Goal: Find specific page/section: Locate a particular part of the current website

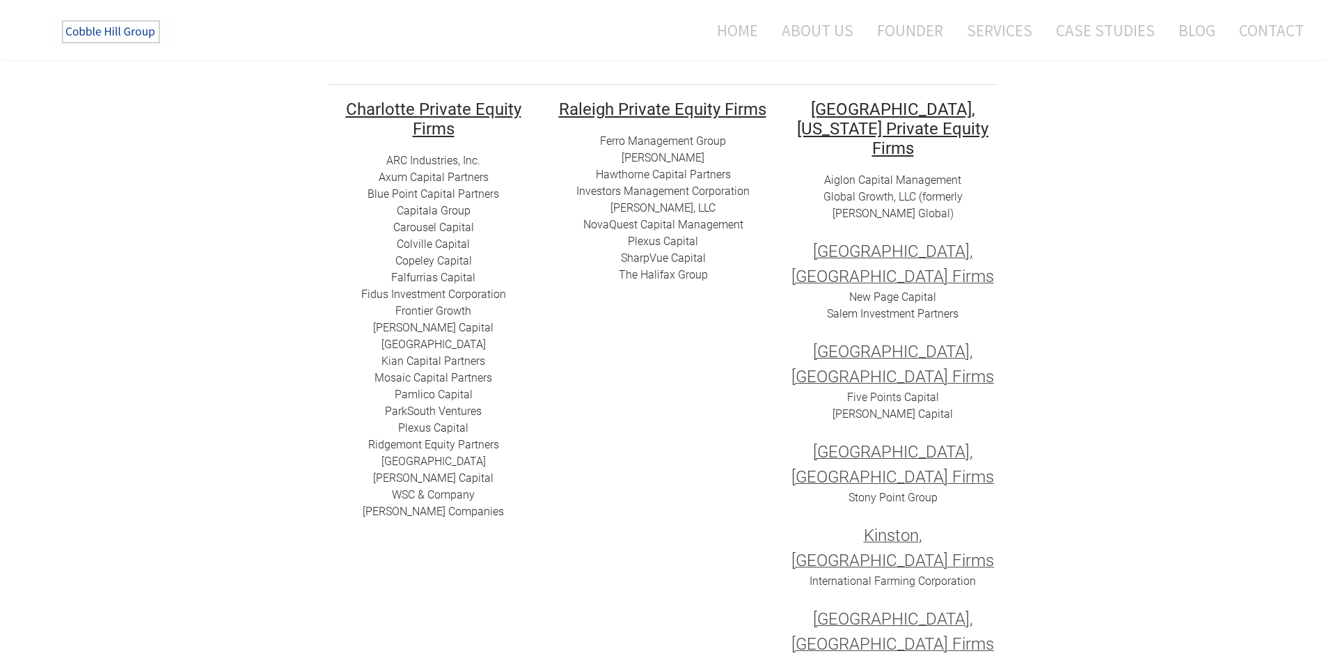
click at [479, 188] on link "​Blue Point Capital Partners" at bounding box center [433, 193] width 132 height 13
click at [475, 372] on link "Mosaic Capital Partners" at bounding box center [433, 377] width 118 height 13
click at [702, 225] on link "​NovaQuest Capital Management" at bounding box center [663, 224] width 160 height 13
click at [679, 257] on link "SharpVue Capital" at bounding box center [663, 257] width 85 height 13
click at [447, 173] on link "Axum Capital Partners" at bounding box center [434, 176] width 110 height 13
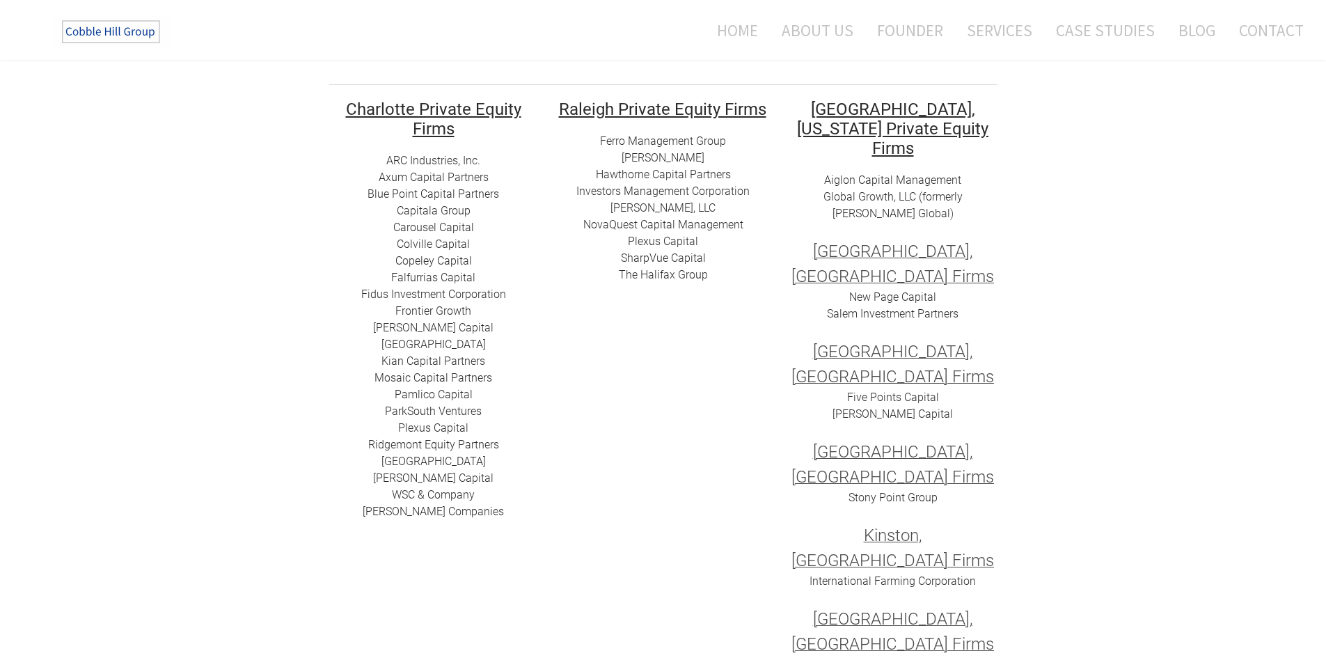
click at [411, 413] on link "ParkSouth Ventures" at bounding box center [433, 410] width 97 height 13
click at [436, 331] on link "[PERSON_NAME] Capital" at bounding box center [433, 327] width 120 height 13
click at [664, 275] on link "​​The Halifax Group" at bounding box center [663, 274] width 89 height 13
click at [645, 173] on link "Hawthorne Capital Partners" at bounding box center [663, 174] width 135 height 13
click at [674, 138] on link "Ferro Management Group" at bounding box center [663, 140] width 126 height 13
